Goal: Information Seeking & Learning: Learn about a topic

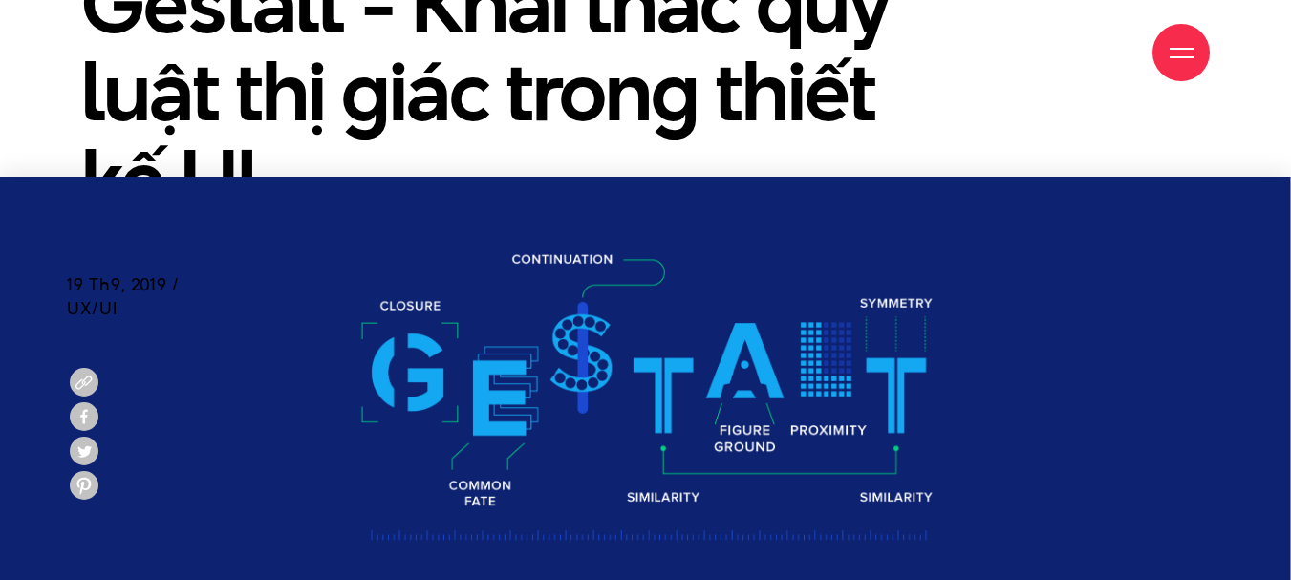
scroll to position [764, 0]
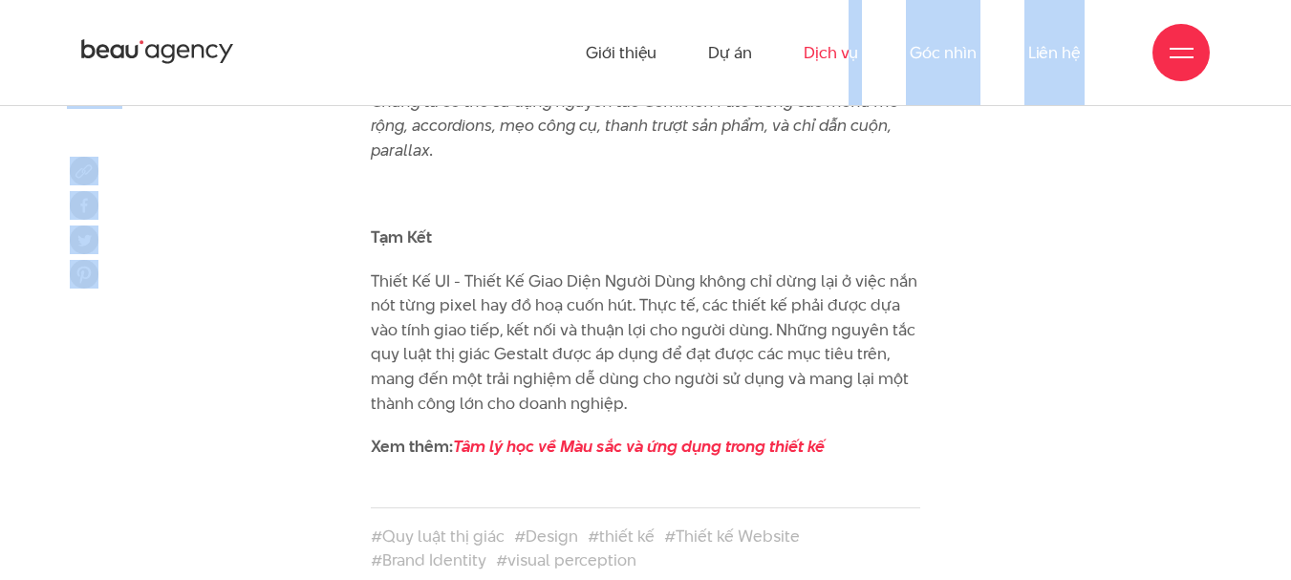
scroll to position [13629, 0]
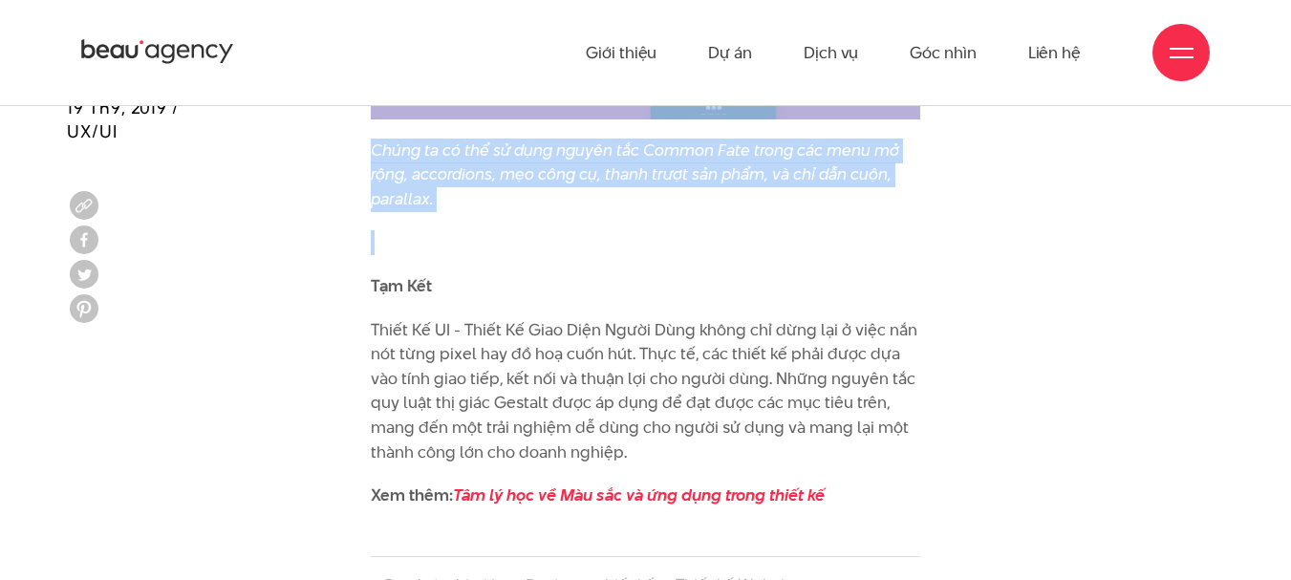
drag, startPoint x: 371, startPoint y: 199, endPoint x: 568, endPoint y: 176, distance: 198.2
copy div "Nguyên tắc Common Fate được áp dụng trong thiết kế UI như thế nào? Mặc cho sự s…"
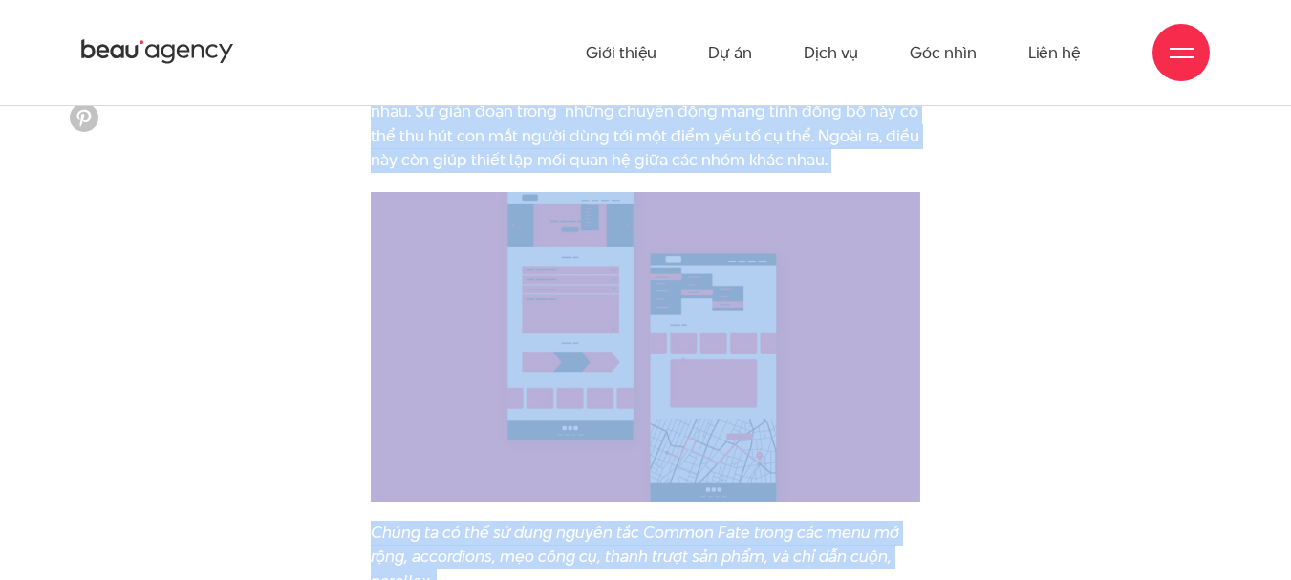
scroll to position [13056, 0]
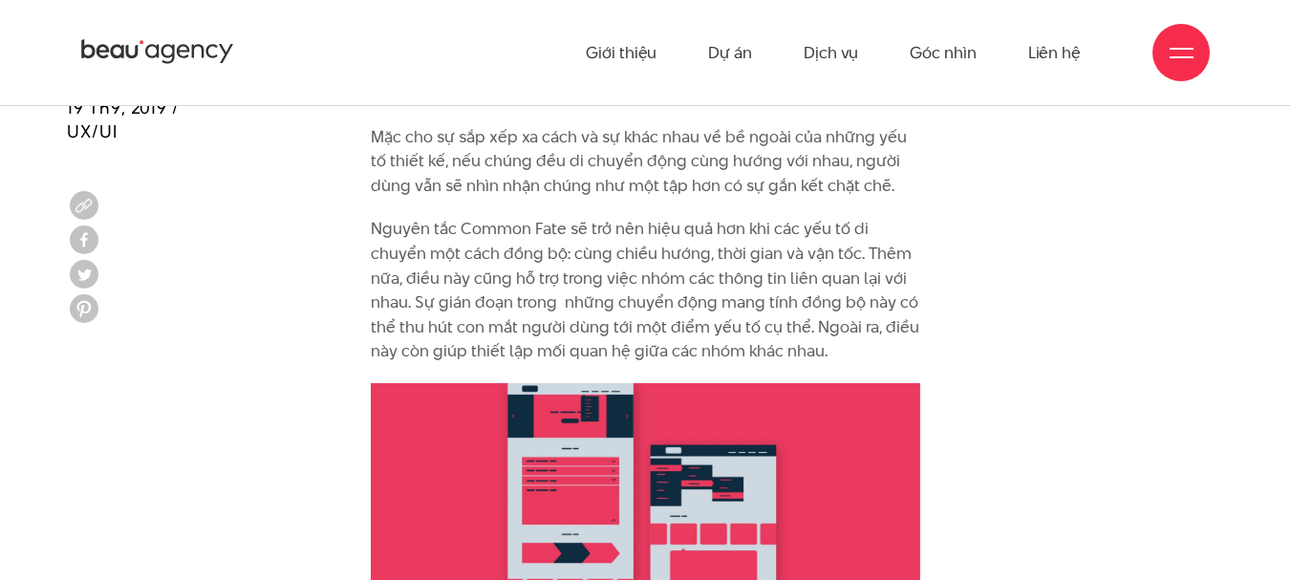
scroll to position [13247, 0]
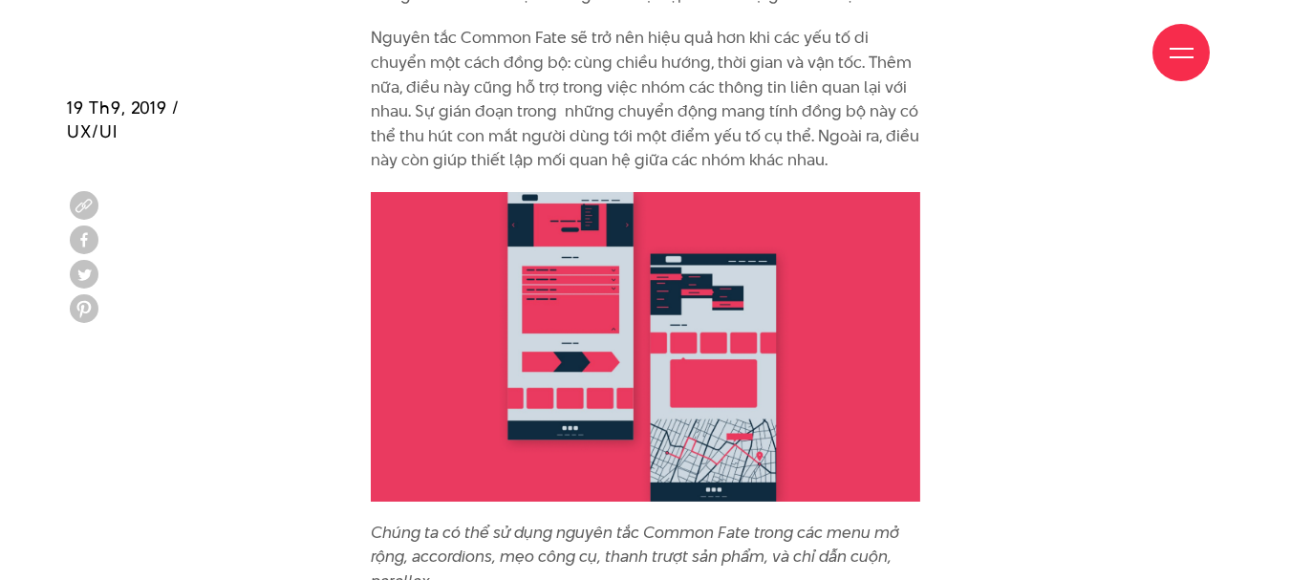
click at [573, 269] on img at bounding box center [646, 347] width 550 height 310
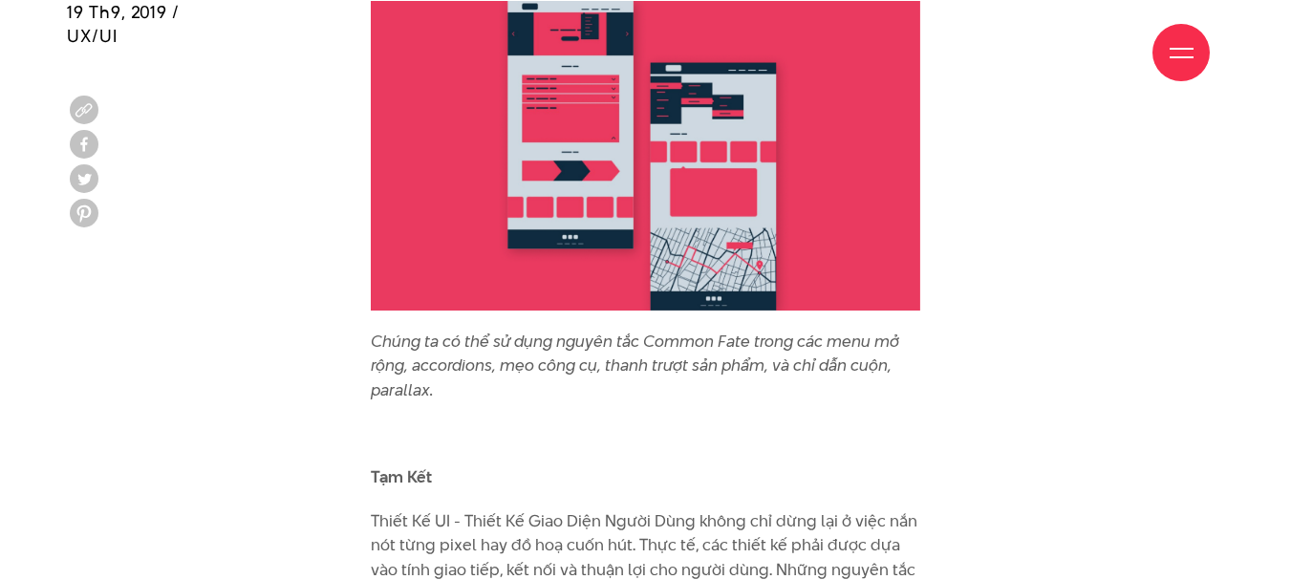
scroll to position [13534, 0]
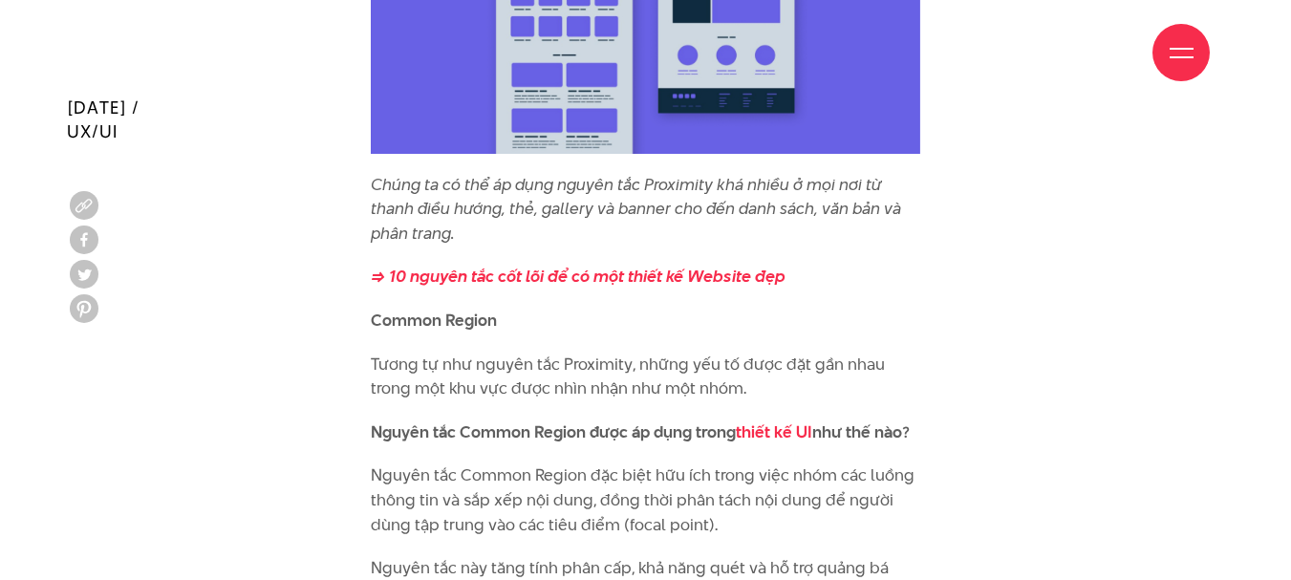
scroll to position [6402, 0]
